Goal: Task Accomplishment & Management: Use online tool/utility

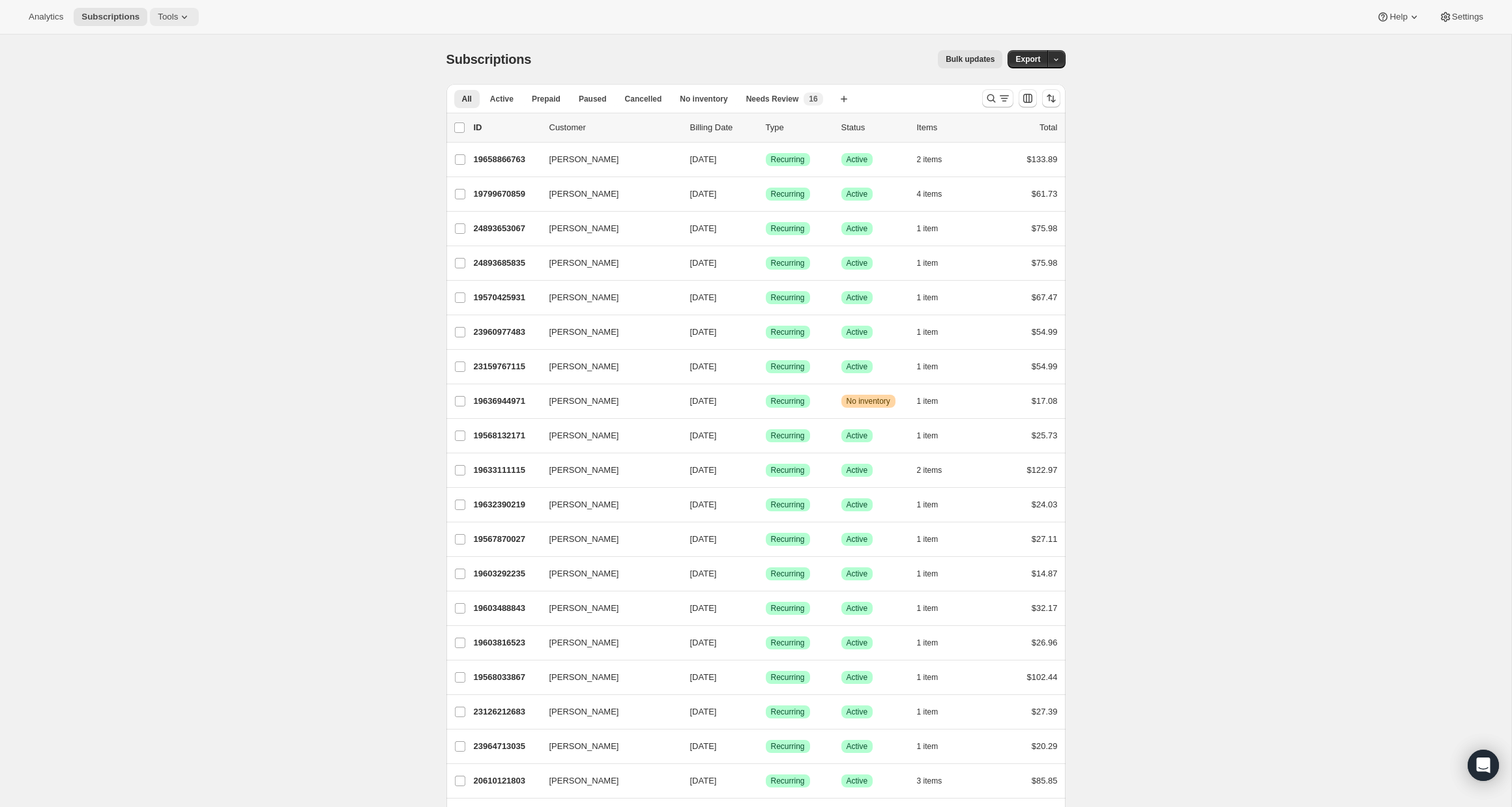
click at [195, 24] on button "Tools" at bounding box center [174, 17] width 49 height 18
drag, startPoint x: 169, startPoint y: 65, endPoint x: 167, endPoint y: 89, distance: 24.1
click at [167, 89] on ul "Subscription Plans Add-ons Bundles Moments Campaign links Inventory Projections…" at bounding box center [174, 109] width 140 height 154
click at [167, 89] on span "Bundles" at bounding box center [183, 88] width 115 height 13
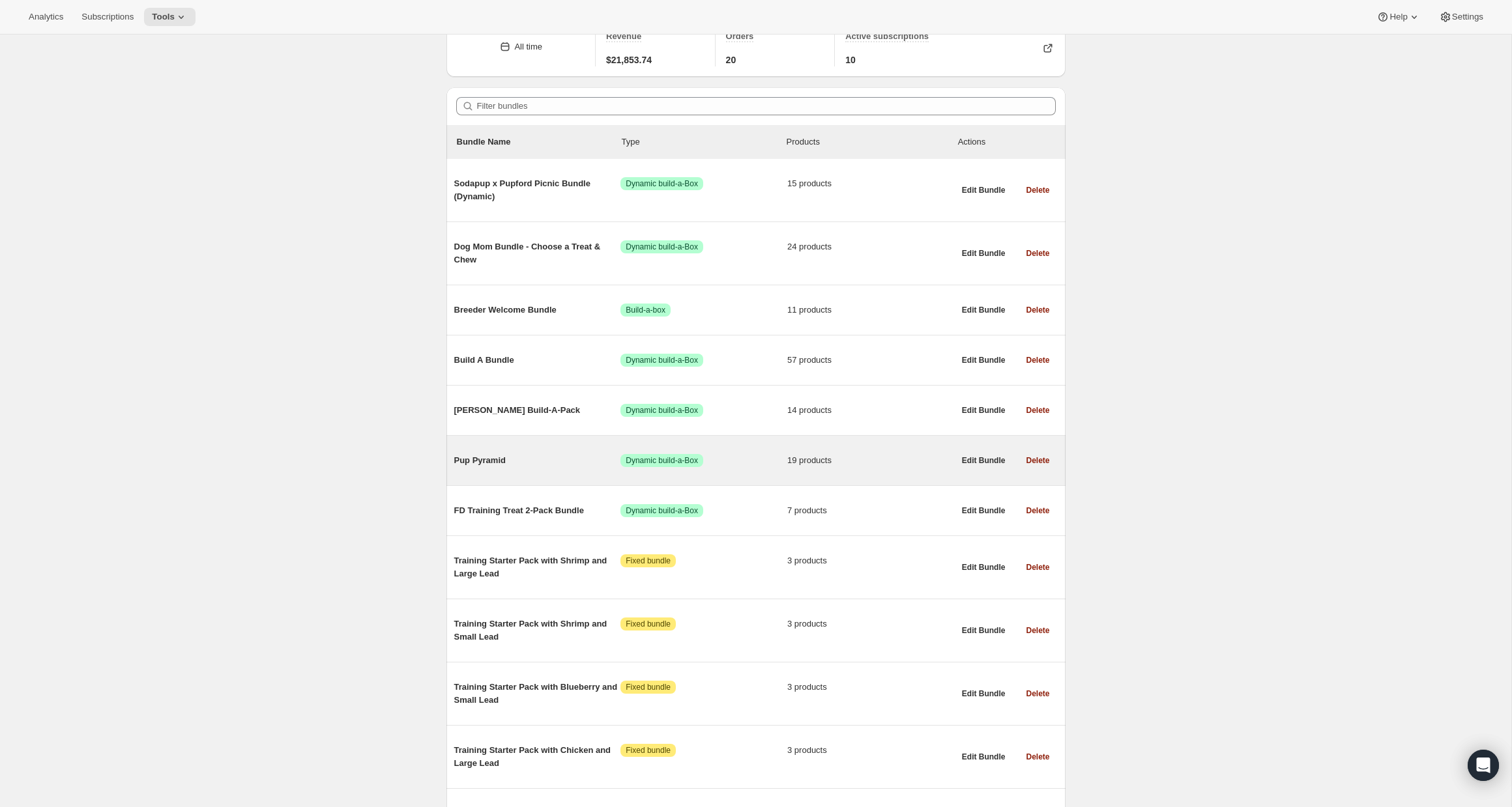
scroll to position [72, 0]
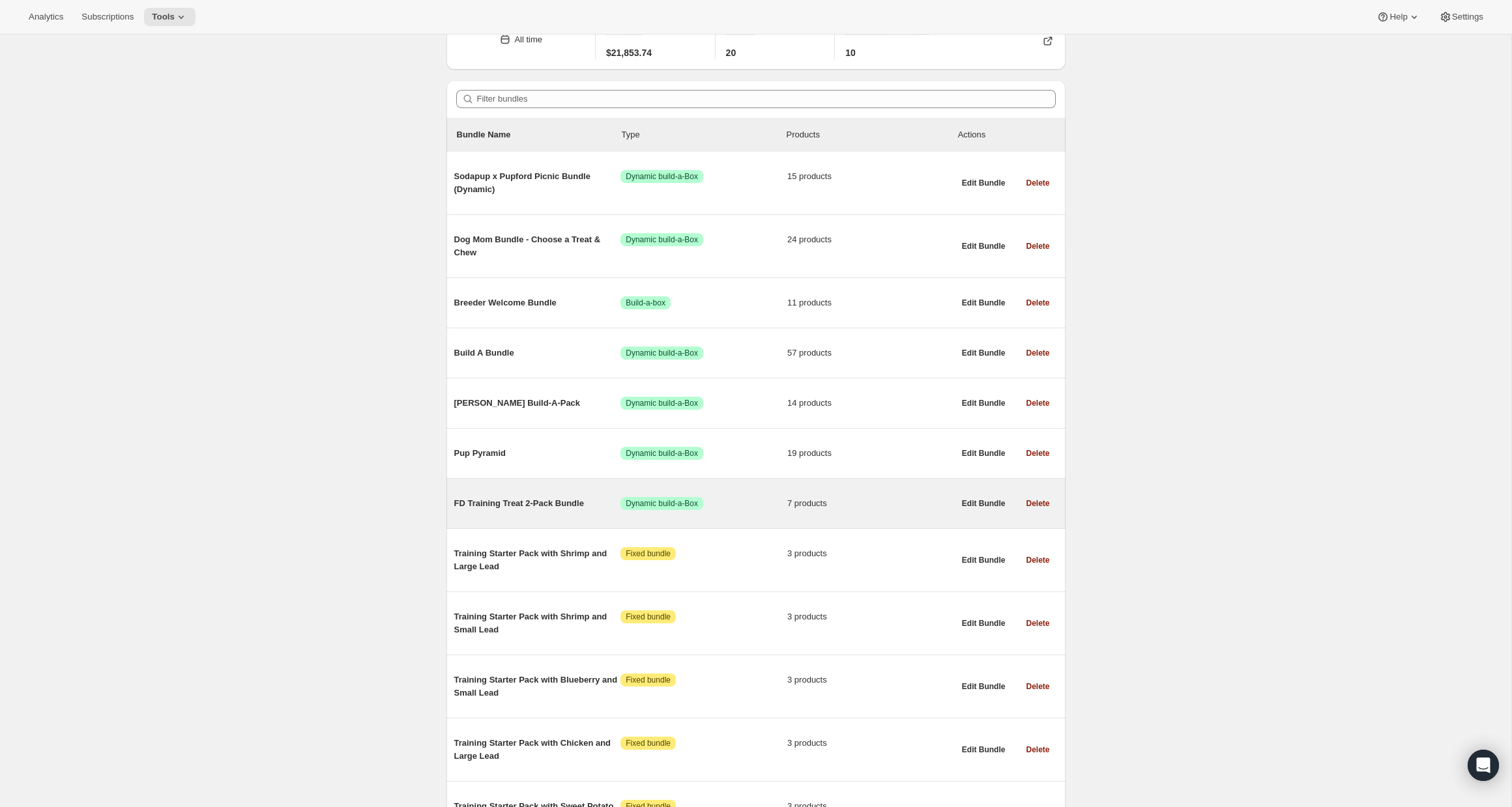
click at [556, 502] on span "FD Training Treat 2-Pack Bundle" at bounding box center [537, 503] width 167 height 13
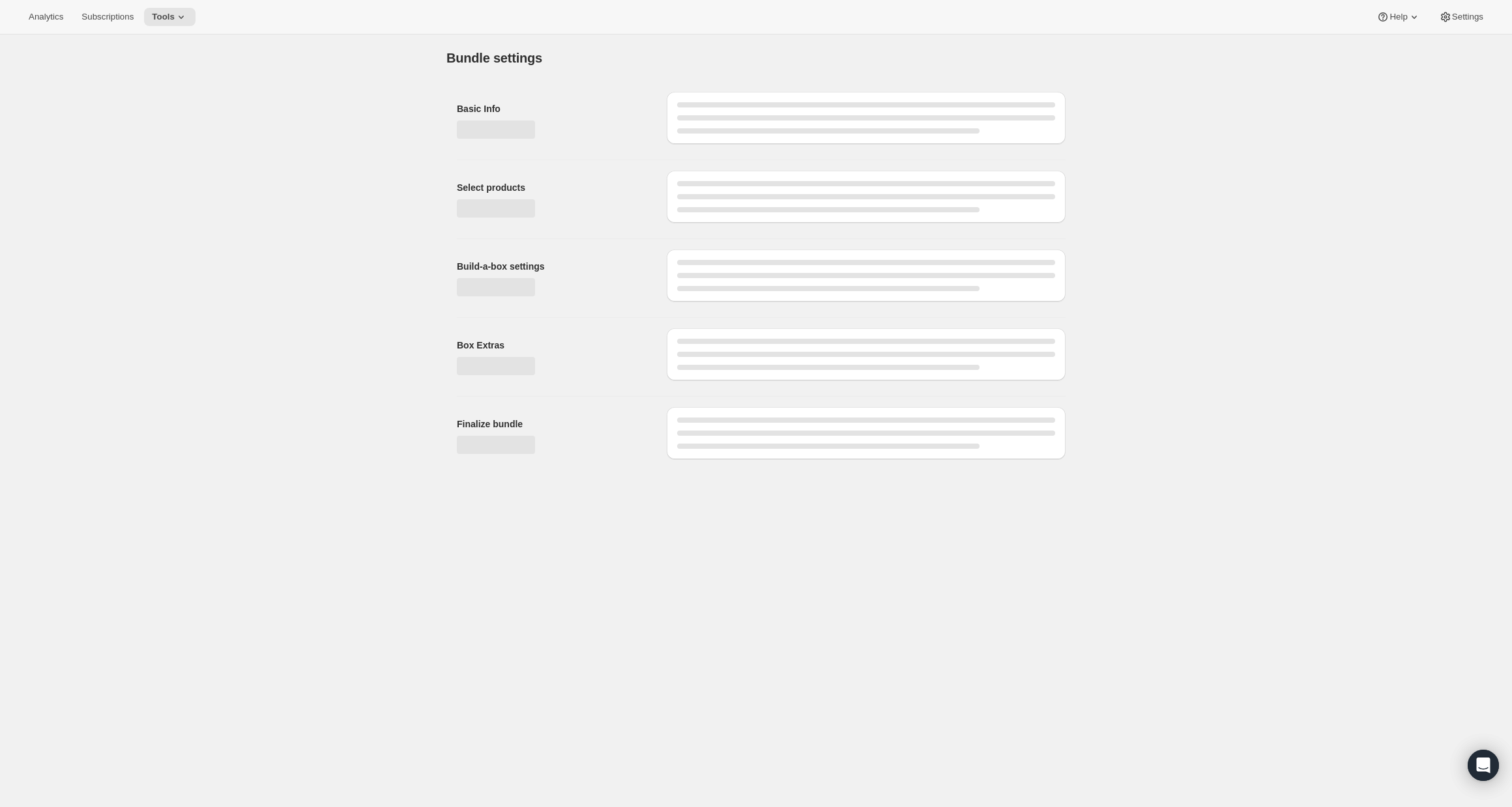
type input "FD Training Treat 2-Pack Bundle"
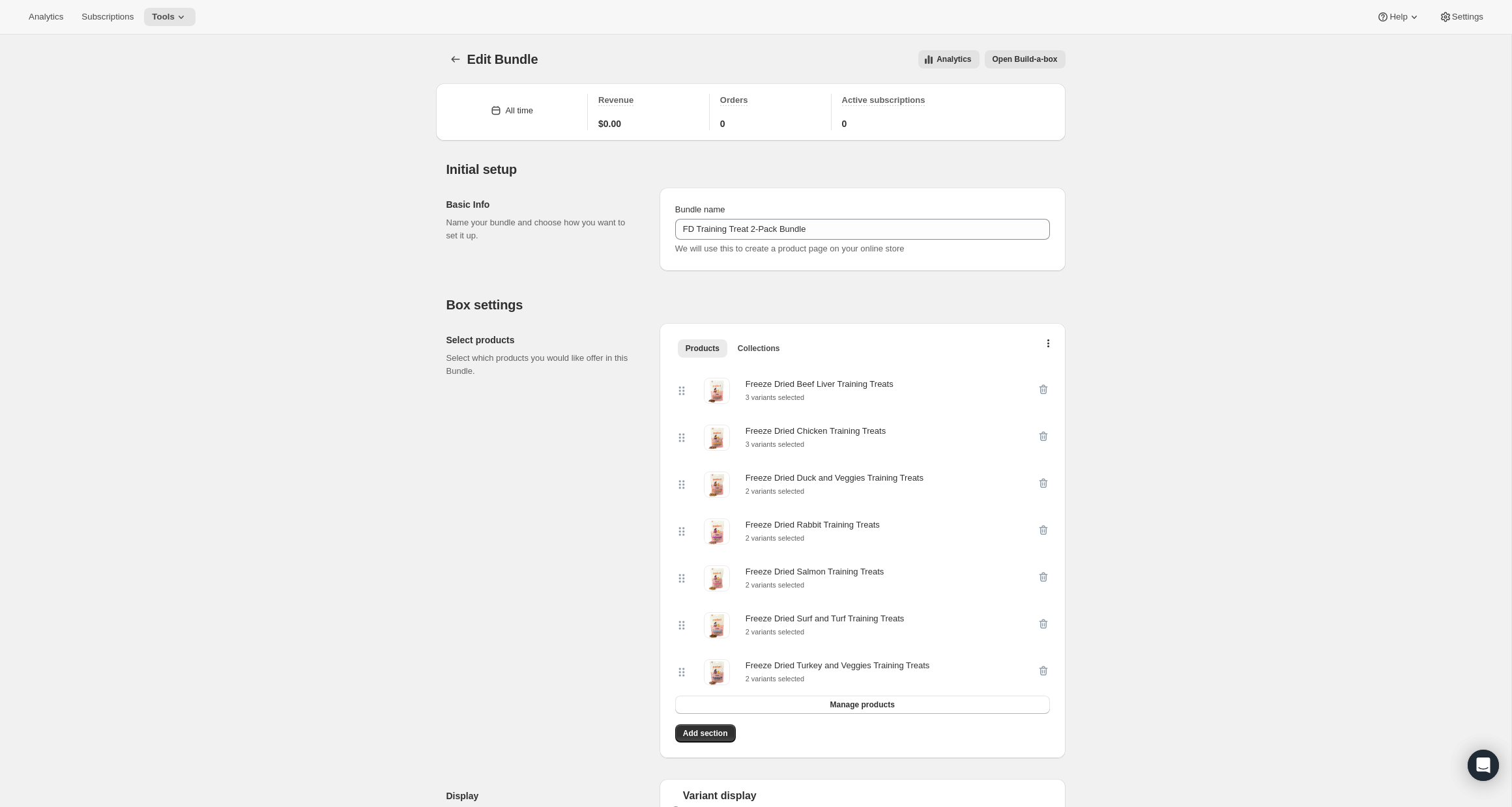
click at [1032, 61] on span "Open Build-a-box" at bounding box center [1024, 60] width 65 height 11
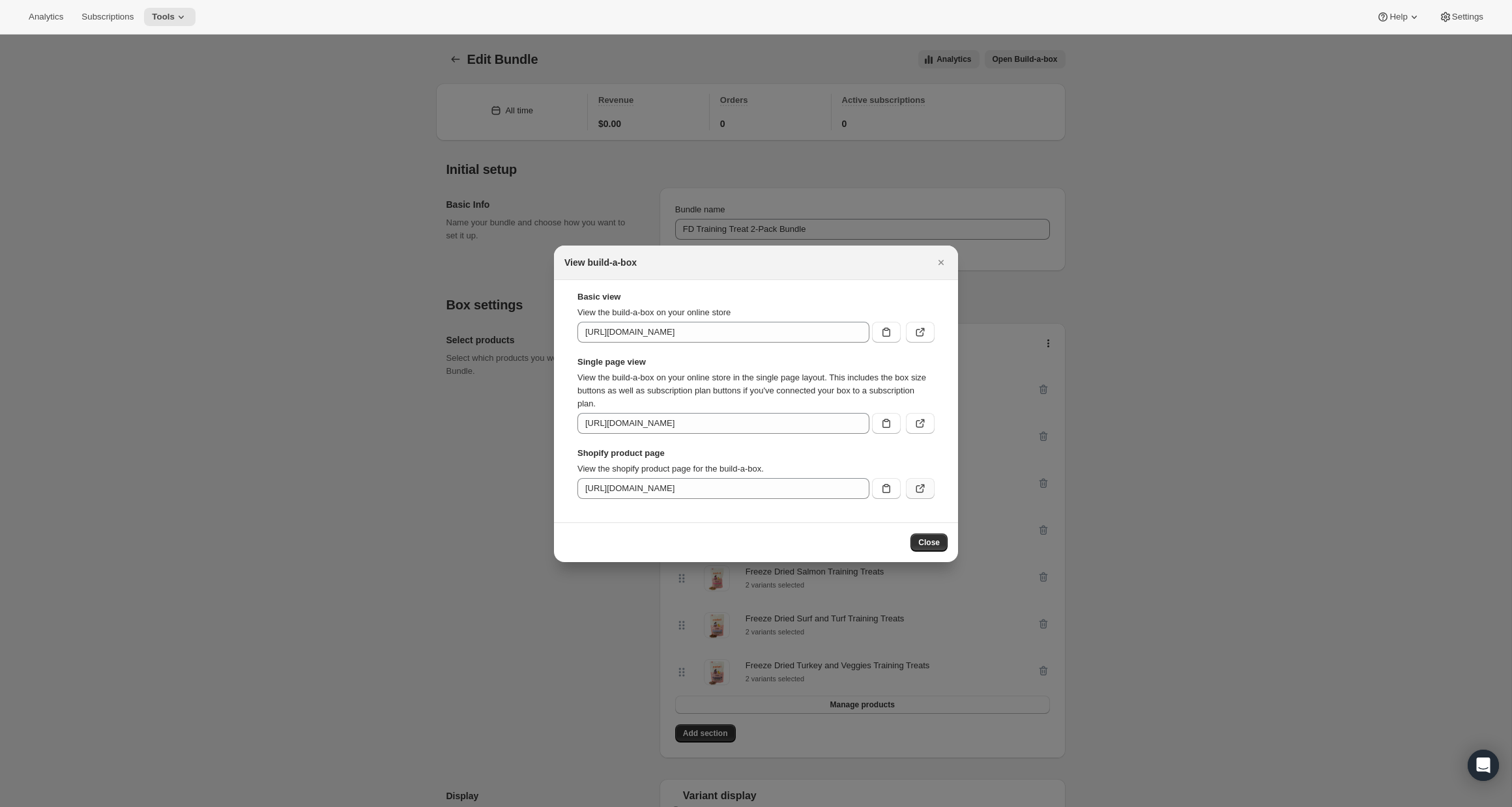
click at [928, 483] on button ":rdl:" at bounding box center [920, 488] width 29 height 21
